Goal: Transaction & Acquisition: Download file/media

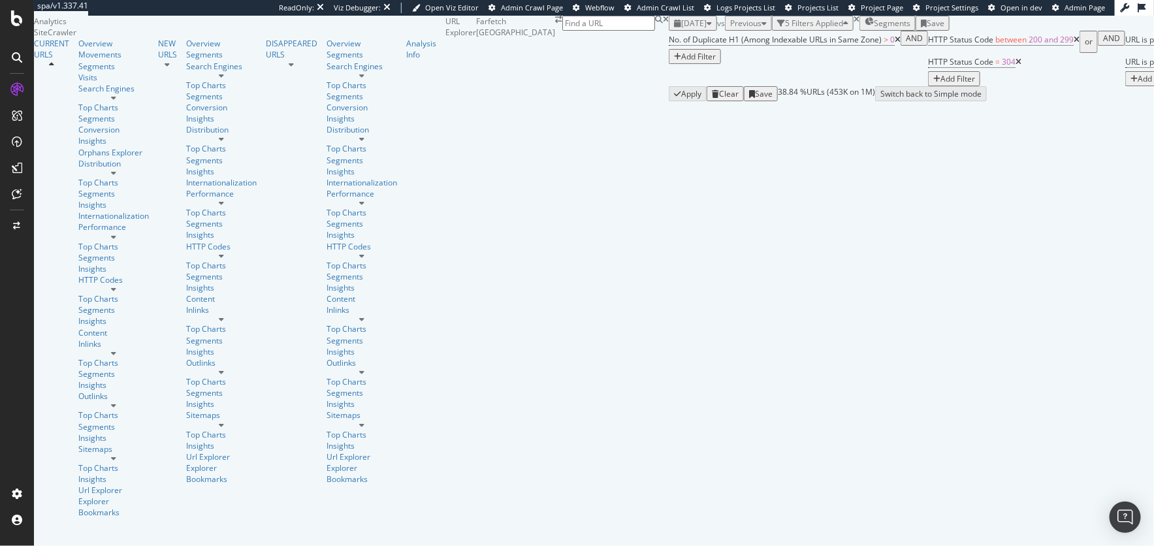
scroll to position [207, 0]
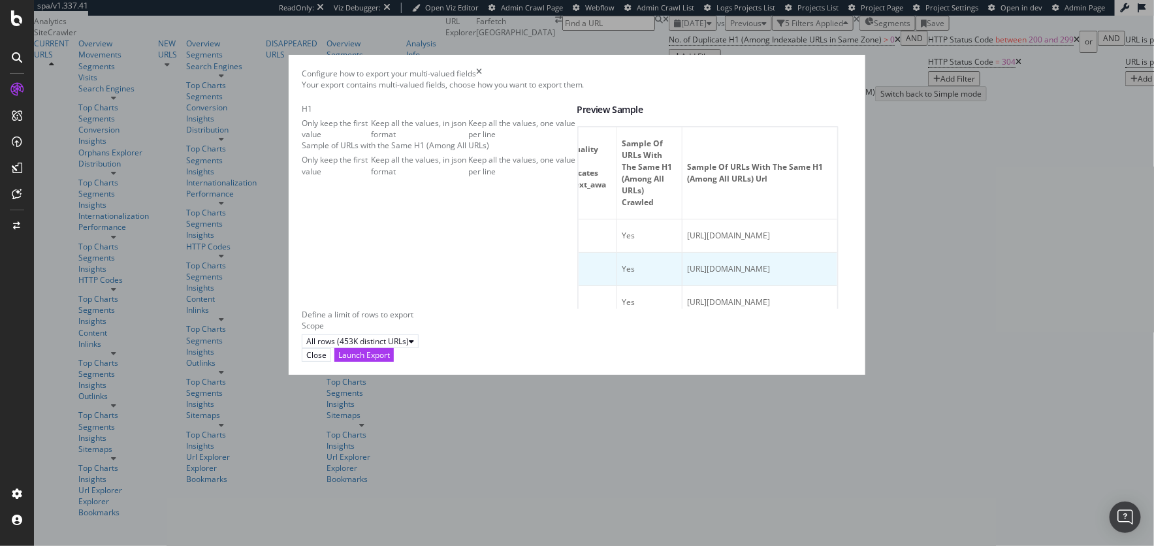
scroll to position [0, 744]
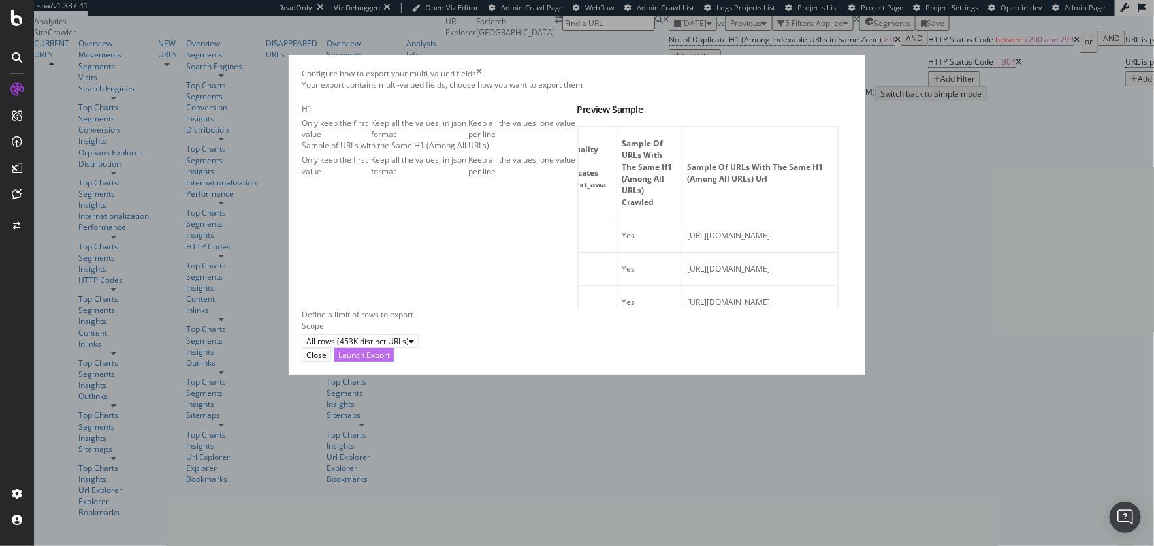
click at [390, 360] on div "Launch Export" at bounding box center [364, 354] width 52 height 11
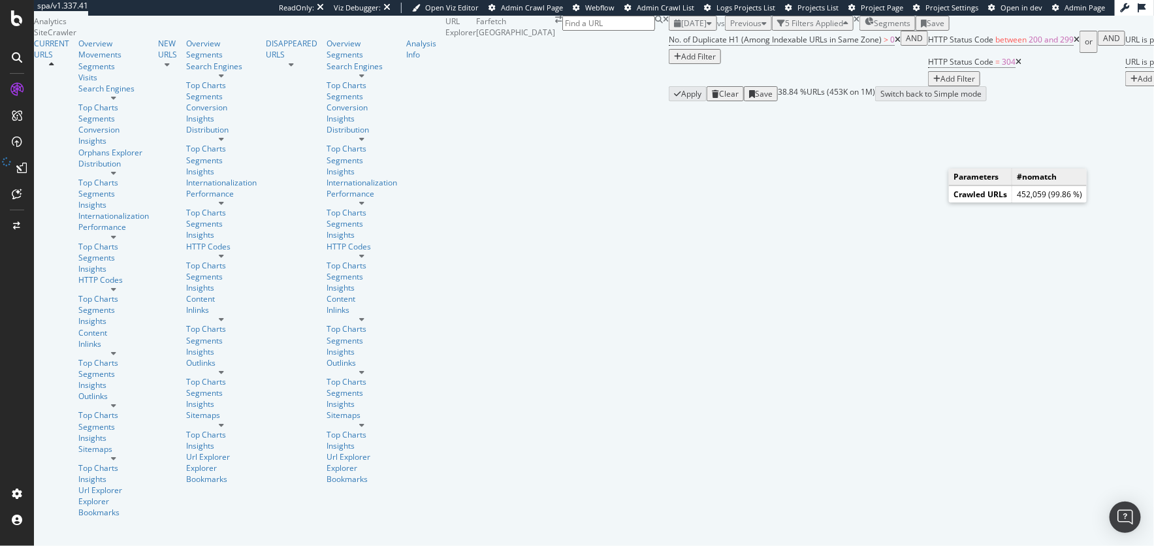
click at [70, 190] on div "DataExports" at bounding box center [55, 184] width 45 height 11
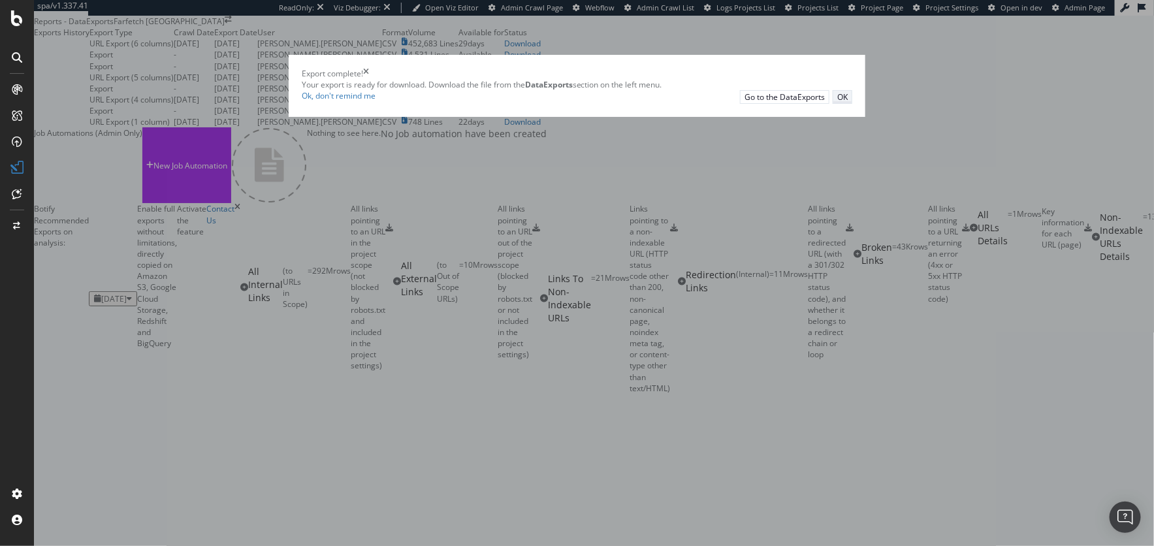
click at [837, 102] on div "OK" at bounding box center [842, 96] width 10 height 11
